Goal: Task Accomplishment & Management: Manage account settings

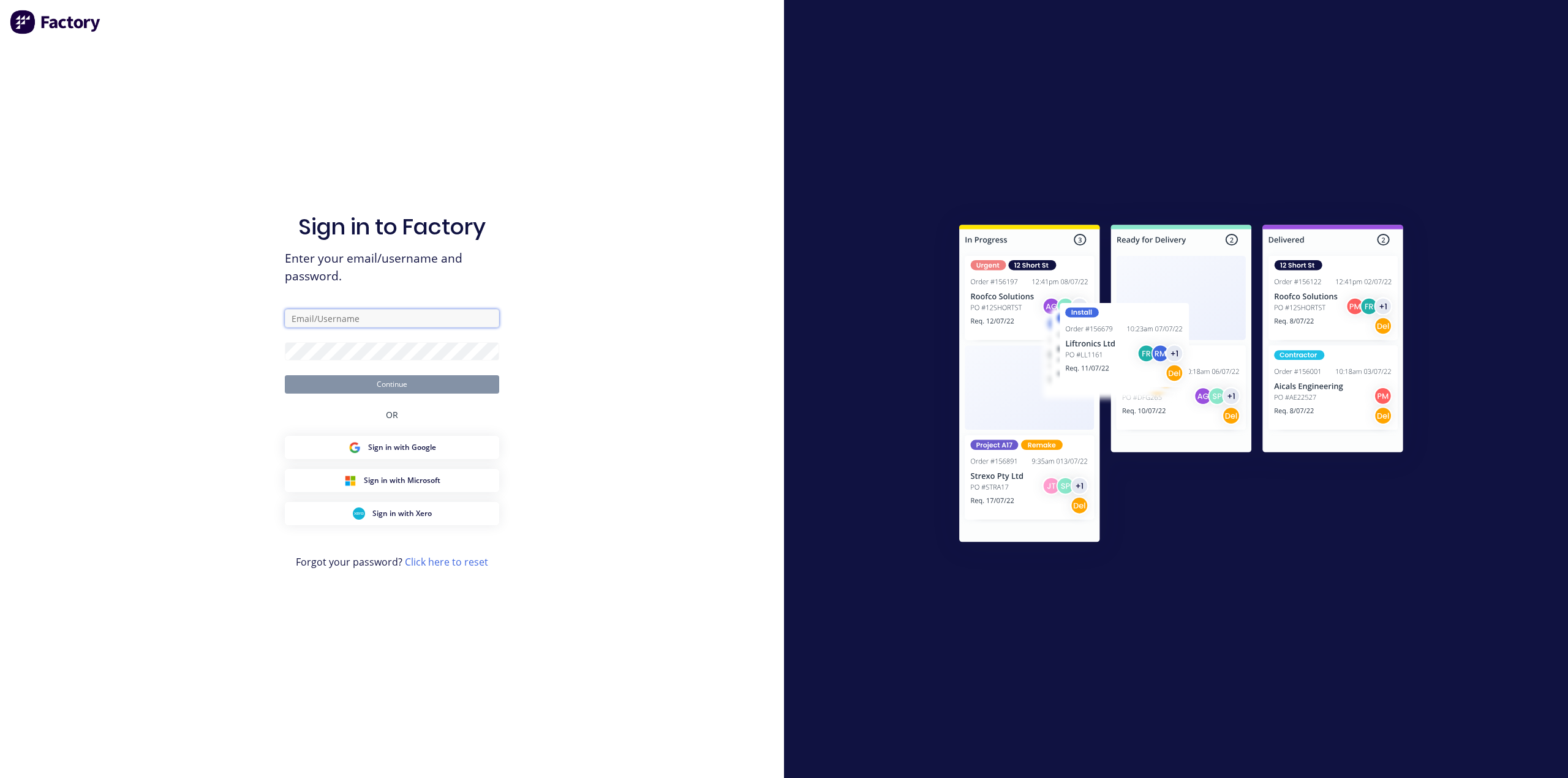
click at [359, 322] on input "text" at bounding box center [392, 318] width 214 height 18
type input "[EMAIL_ADDRESS][DOMAIN_NAME]"
click at [612, 298] on div "Sign in to Factory Enter your email/username and password. [EMAIL_ADDRESS][DOMA…" at bounding box center [392, 389] width 784 height 778
drag, startPoint x: 436, startPoint y: 322, endPoint x: 272, endPoint y: 319, distance: 164.0
click at [269, 323] on div "Sign in to Factory Enter your email/username and password. [EMAIL_ADDRESS][DOMA…" at bounding box center [392, 389] width 784 height 778
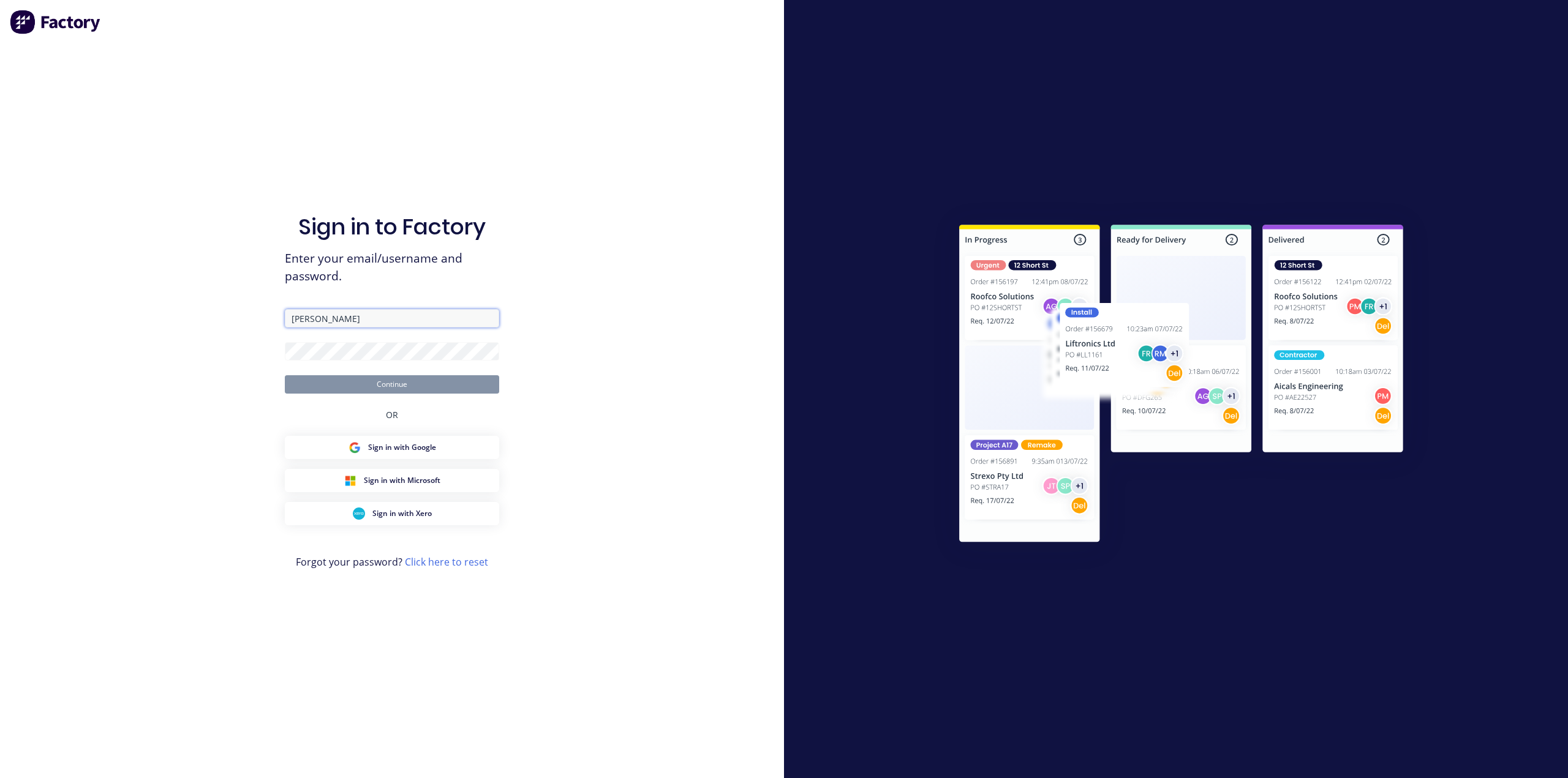
type input "[EMAIL_ADDRESS][DOMAIN_NAME]"
click at [590, 352] on div "Sign in to Factory Enter your email/username and password. [EMAIL_ADDRESS][DOMA…" at bounding box center [392, 389] width 784 height 778
click at [447, 563] on link "Click here to reset" at bounding box center [446, 562] width 83 height 13
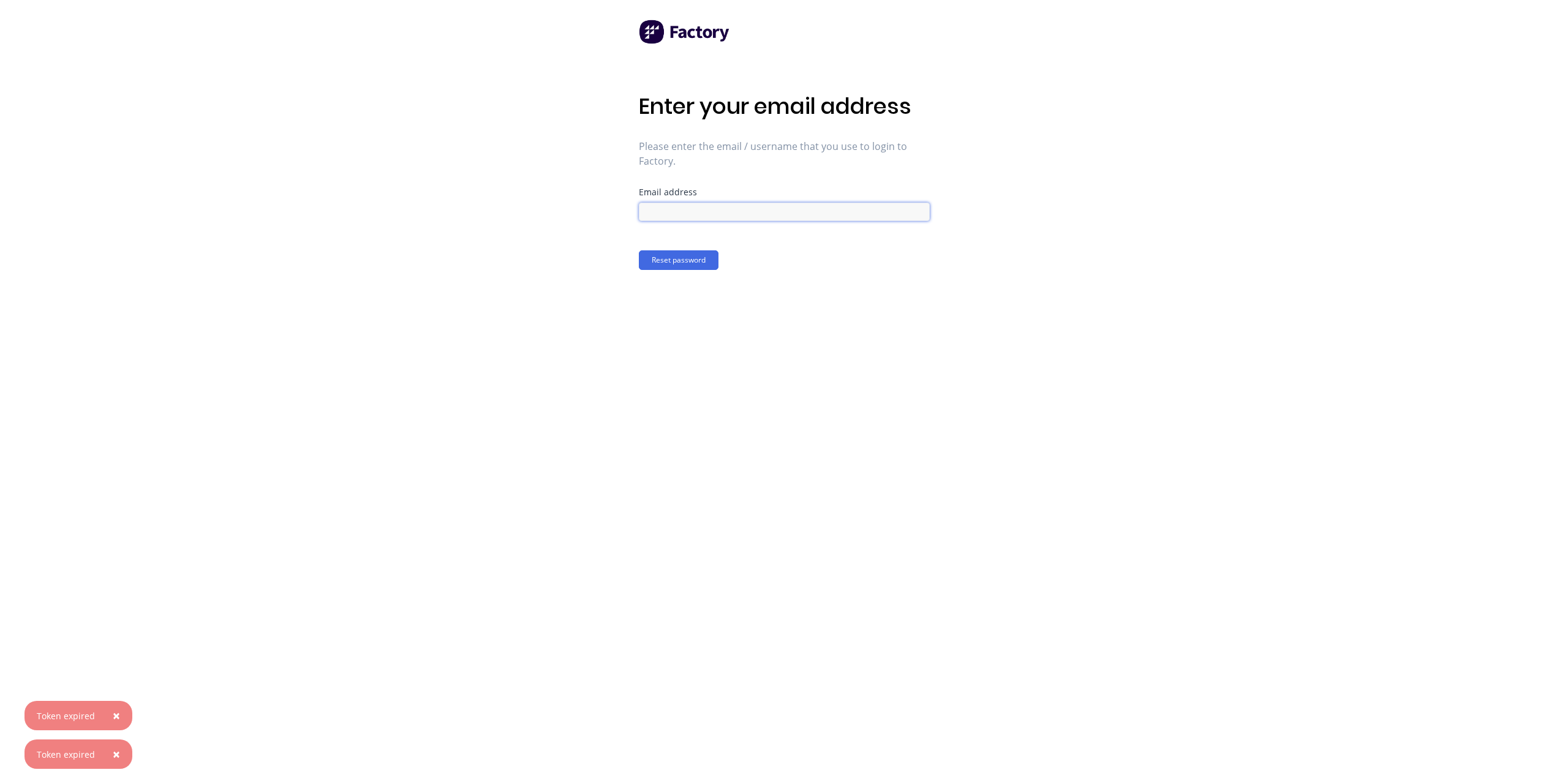
click at [695, 208] on input at bounding box center [785, 212] width 291 height 18
type input "[EMAIL_ADDRESS][DOMAIN_NAME]"
click at [687, 253] on button "Reset password" at bounding box center [679, 260] width 80 height 20
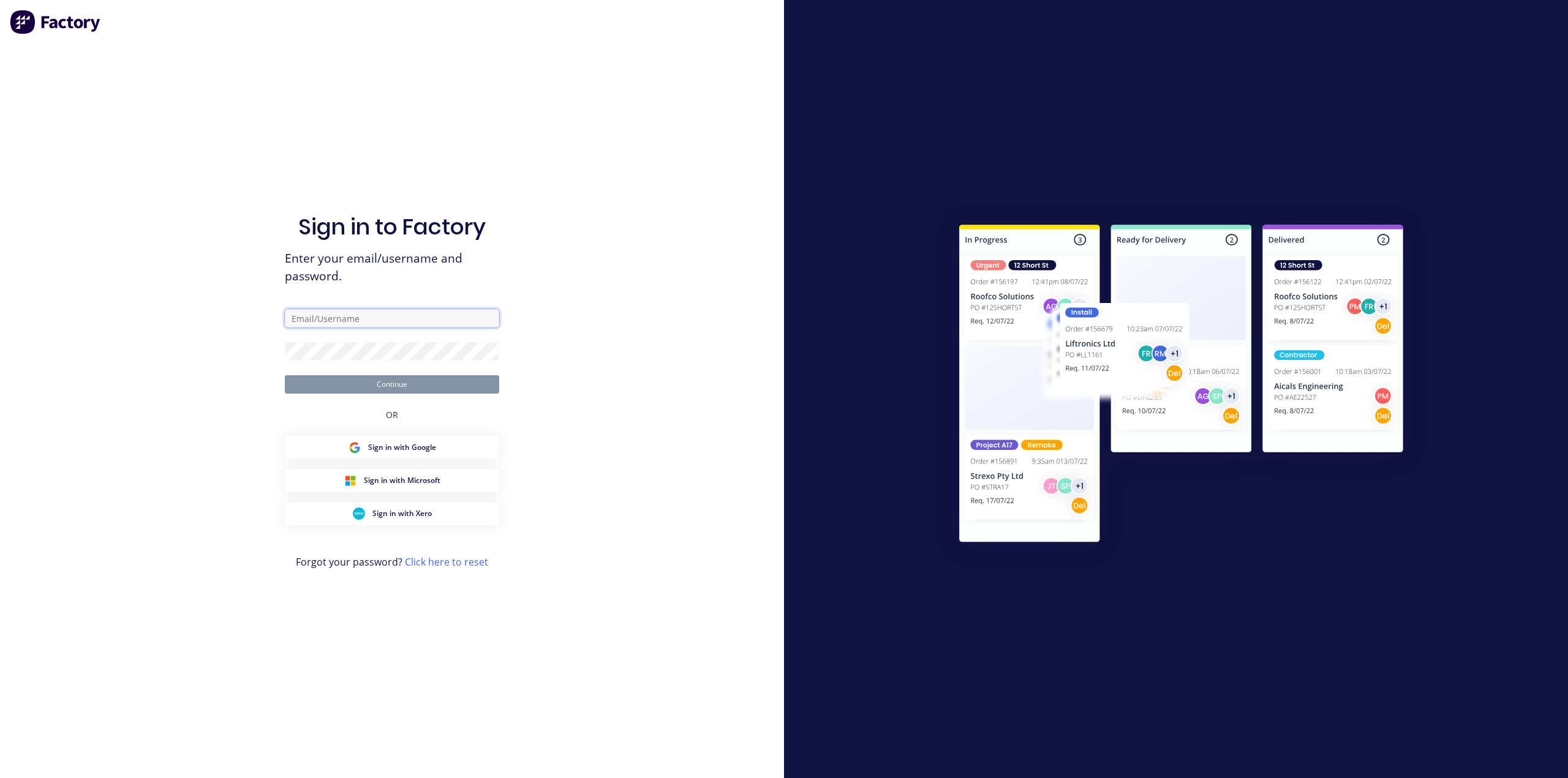
click at [369, 327] on input "text" at bounding box center [392, 318] width 214 height 18
type input "[EMAIL_ADDRESS][DOMAIN_NAME]"
click at [536, 342] on div "Sign in to Factory Enter your email/username and password. [EMAIL_ADDRESS][DOMA…" at bounding box center [392, 389] width 784 height 778
click at [435, 384] on button "Continue" at bounding box center [392, 384] width 214 height 18
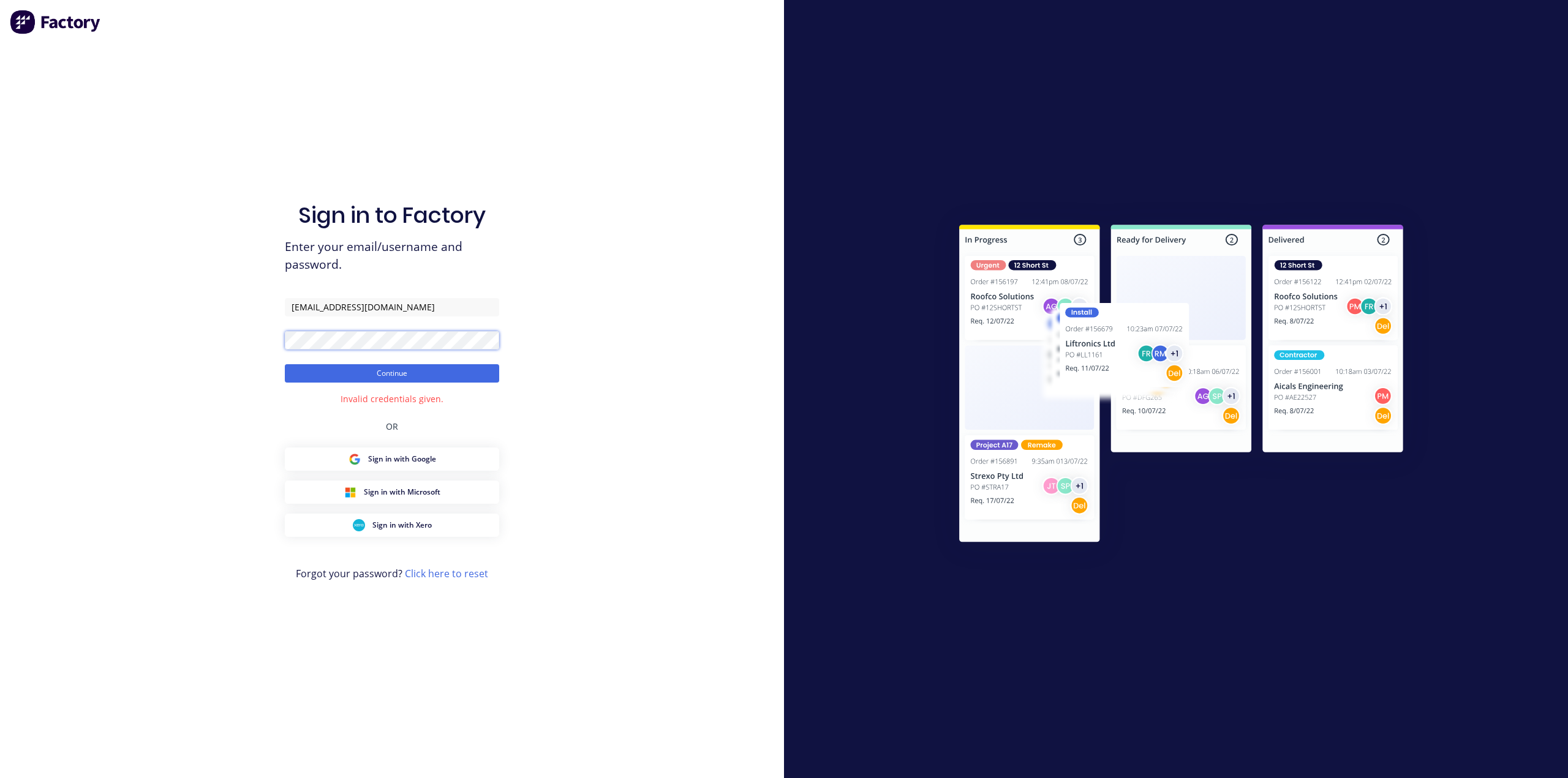
click at [273, 336] on div "Sign in to Factory Enter your email/username and password. [EMAIL_ADDRESS][DOMA…" at bounding box center [392, 389] width 784 height 778
click at [285, 364] on button "Continue" at bounding box center [392, 373] width 214 height 18
